Goal: Information Seeking & Learning: Check status

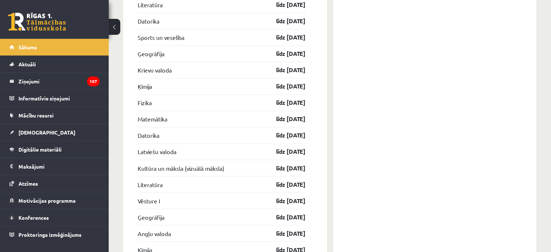
scroll to position [1344, 0]
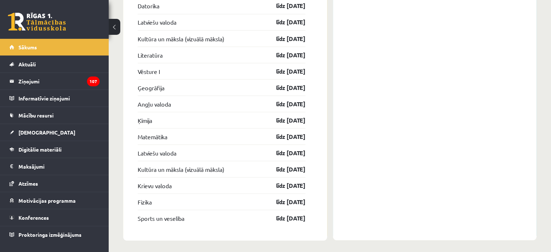
drag, startPoint x: 133, startPoint y: 35, endPoint x: 319, endPoint y: 235, distance: 272.7
copy div "Loremipsu Dolorsitam cons 16.73.32 Adipisc el seddoe (tempori utlabo) etdo 21.0…"
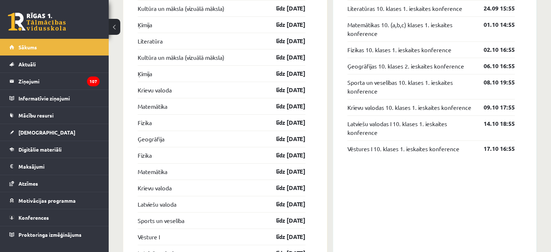
scroll to position [704, 0]
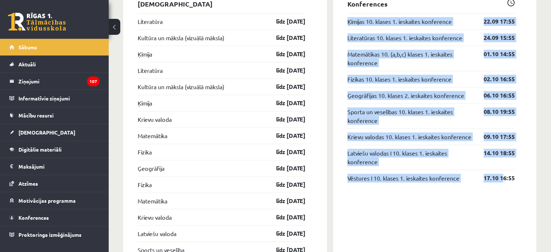
scroll to position [709, 0]
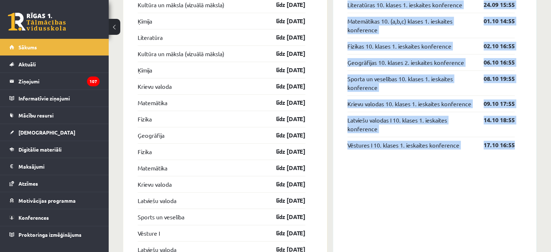
drag, startPoint x: 344, startPoint y: 154, endPoint x: 524, endPoint y: 166, distance: 180.6
copy div "Ķīmijas 10. klases 1. ieskaites konference 22.09 17:55 Literatūras 10. klases 1…"
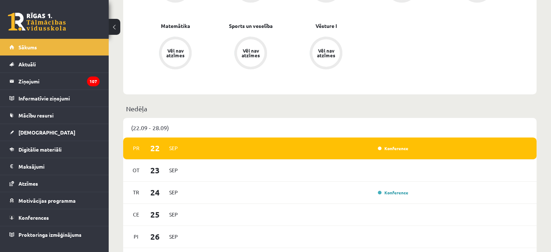
scroll to position [270, 0]
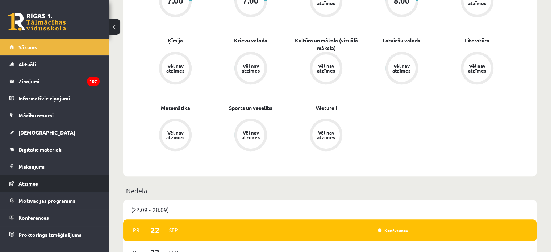
click at [36, 179] on link "Atzīmes" at bounding box center [54, 183] width 90 height 17
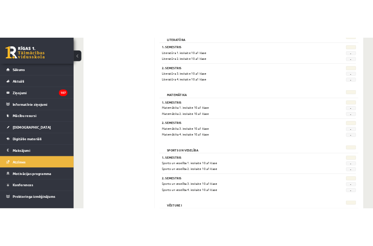
scroll to position [861, 0]
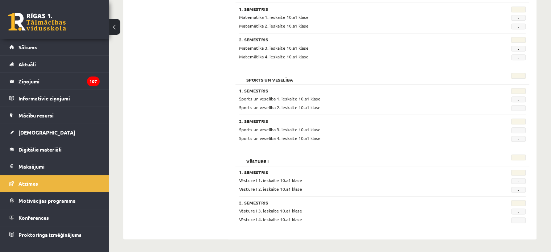
drag, startPoint x: 241, startPoint y: 124, endPoint x: 468, endPoint y: 269, distance: 269.6
copy form "Lorem ipsumd 5. Sitametco Adipi elitse 2. doeiusmo 40.t7 incid 9 Utlab etdolo 9…"
